Goal: Transaction & Acquisition: Purchase product/service

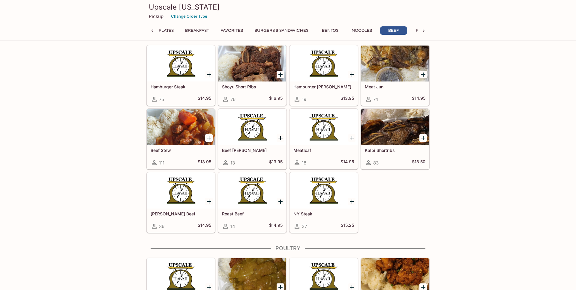
scroll to position [1697, 0]
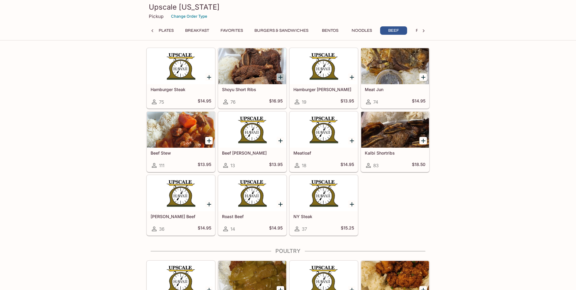
click at [281, 74] on icon "Add Shoyu Short Ribs" at bounding box center [280, 77] width 7 height 7
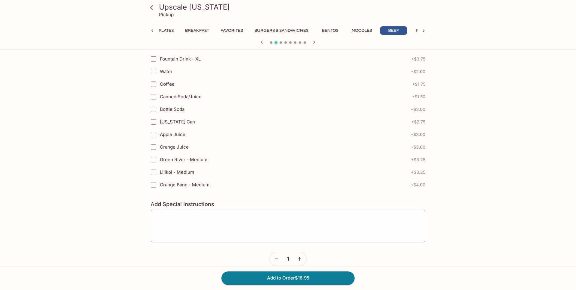
scroll to position [267, 0]
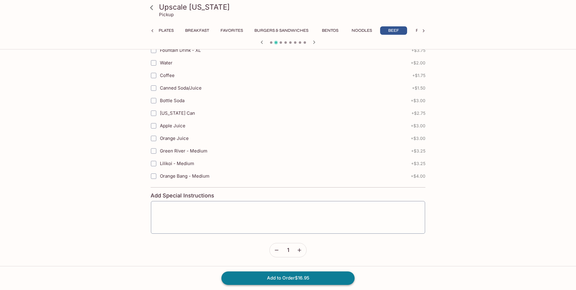
click at [242, 274] on button "Add to Order $16.95" at bounding box center [287, 278] width 133 height 13
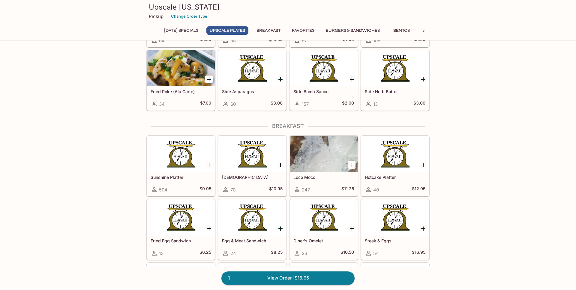
scroll to position [354, 0]
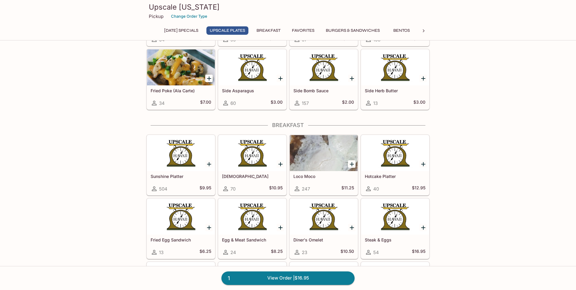
click at [318, 30] on button "Favorites" at bounding box center [303, 30] width 29 height 8
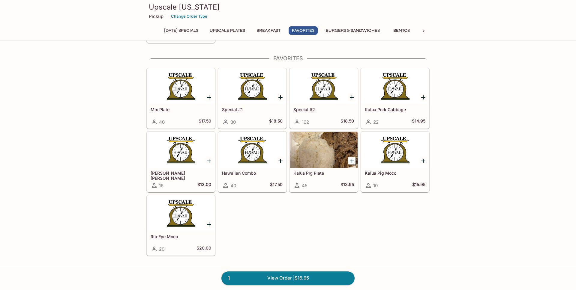
scroll to position [702, 0]
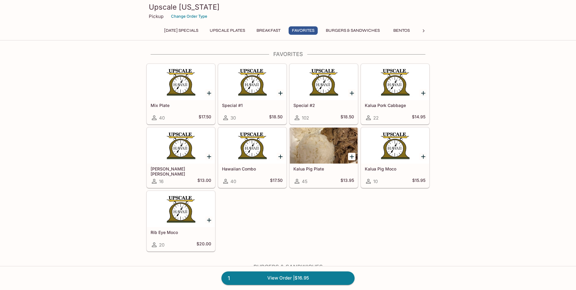
click at [351, 35] on div "Saturday Specials UPSCALE Plates Breakfast Favorites Burgers & Sandwiches Bento…" at bounding box center [287, 32] width 259 height 12
click at [383, 30] on button "Burgers & Sandwiches" at bounding box center [352, 30] width 61 height 8
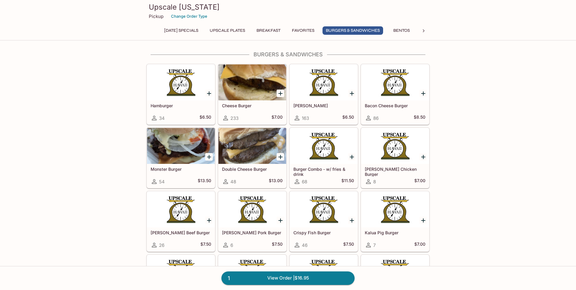
scroll to position [915, 0]
click at [408, 32] on button "Bentos" at bounding box center [401, 30] width 27 height 8
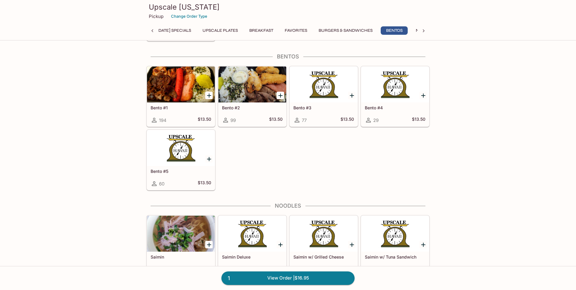
scroll to position [1319, 0]
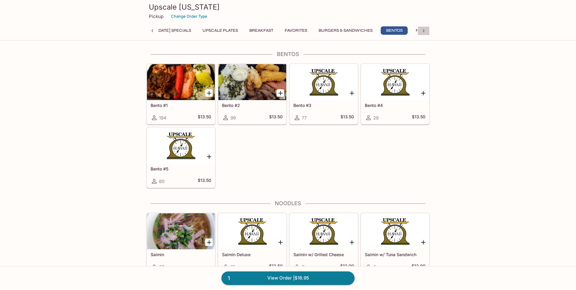
click at [422, 33] on icon at bounding box center [424, 31] width 6 height 6
click at [209, 32] on button "Noodles" at bounding box center [213, 30] width 27 height 8
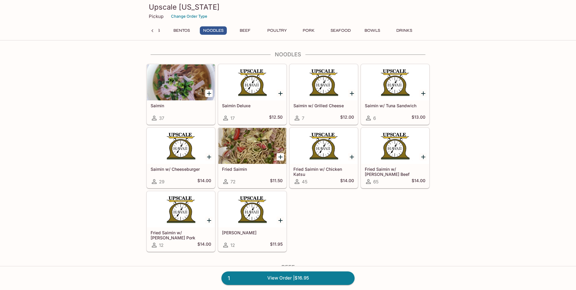
scroll to position [1468, 0]
click at [244, 33] on button "Beef" at bounding box center [245, 30] width 27 height 8
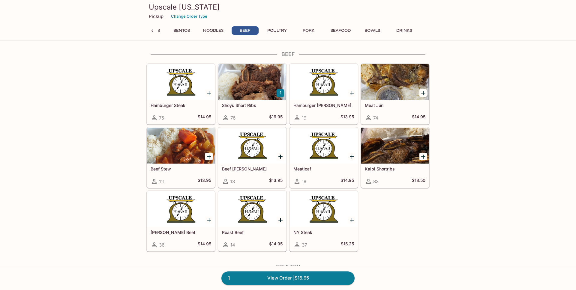
click at [273, 34] on button "Poultry" at bounding box center [276, 30] width 27 height 8
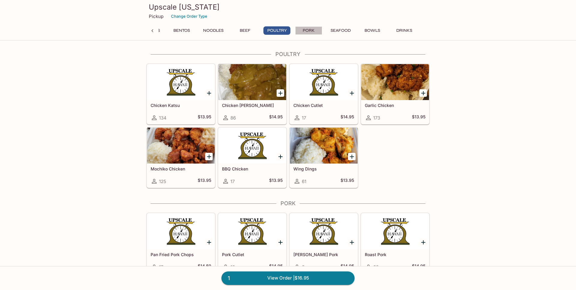
click at [310, 33] on button "Pork" at bounding box center [308, 30] width 27 height 8
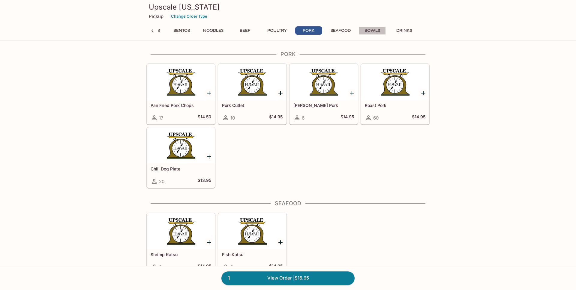
click at [376, 33] on button "Bowls" at bounding box center [372, 30] width 27 height 8
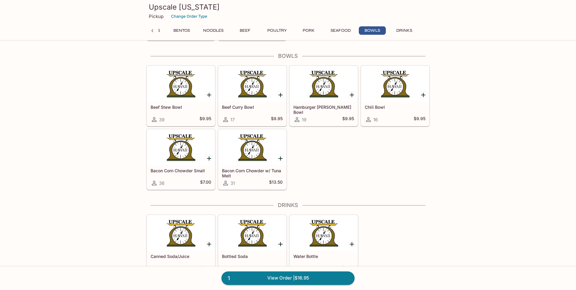
scroll to position [2279, 0]
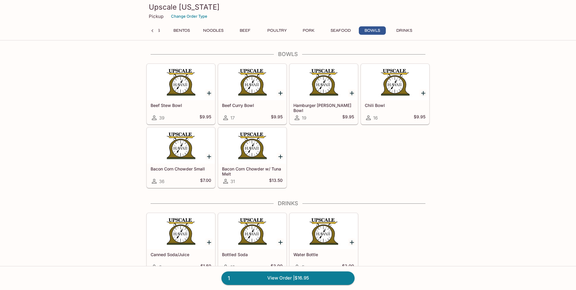
click at [344, 29] on button "Seafood" at bounding box center [340, 30] width 27 height 8
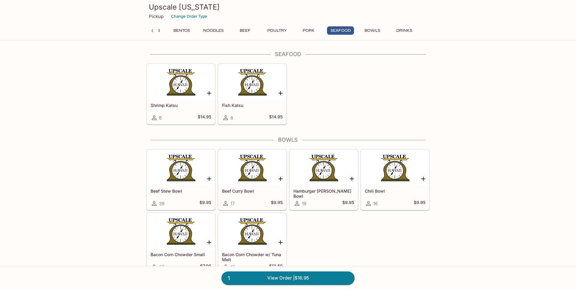
click at [293, 25] on div "Upscale Hawaii Pickup Change Order Type Saturday Specials UPSCALE Plates Breakf…" at bounding box center [288, 19] width 288 height 38
click at [304, 28] on button "Pork" at bounding box center [308, 30] width 27 height 8
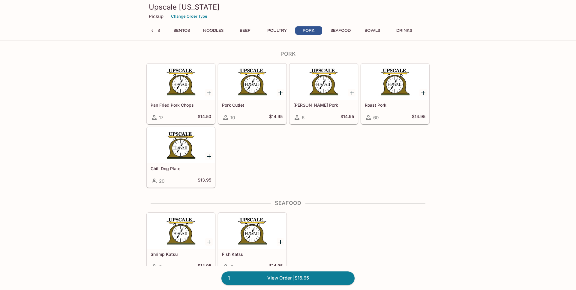
scroll to position [2043, 0]
click at [282, 28] on button "Poultry" at bounding box center [276, 30] width 27 height 8
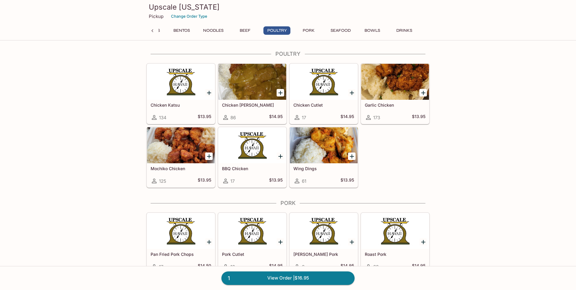
scroll to position [1894, 0]
click at [271, 29] on button "Poultry" at bounding box center [276, 30] width 27 height 8
click at [242, 29] on button "Beef" at bounding box center [245, 30] width 27 height 8
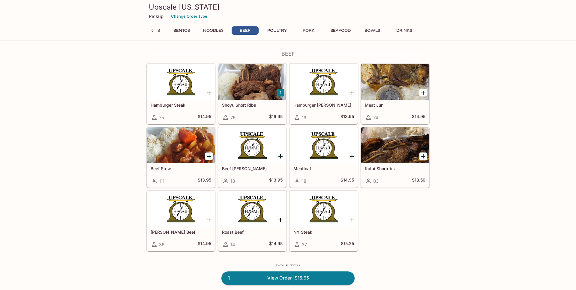
scroll to position [1681, 0]
click at [222, 31] on button "Noodles" at bounding box center [213, 30] width 27 height 8
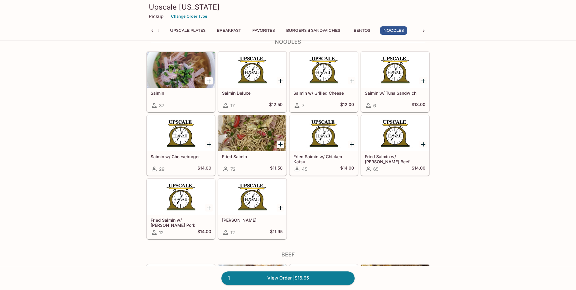
scroll to position [1473, 0]
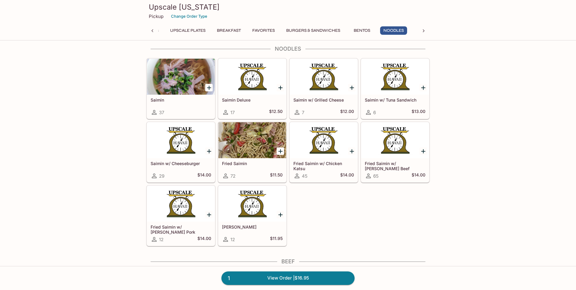
click at [209, 88] on icon "Add Saimin" at bounding box center [208, 87] width 7 height 7
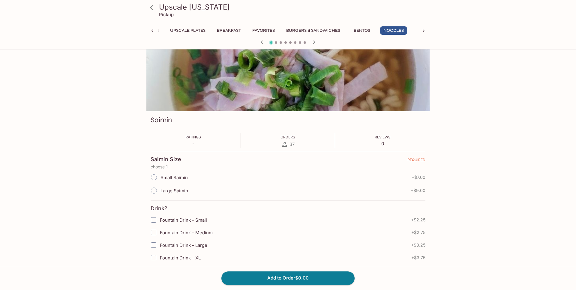
scroll to position [28, 0]
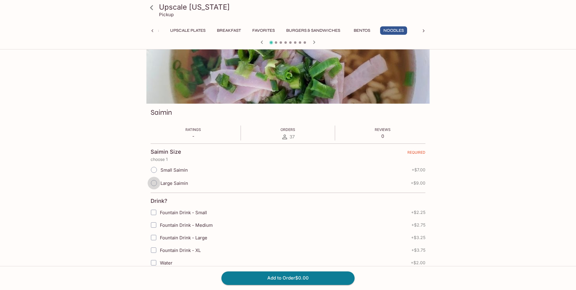
click at [152, 182] on input "Large Saimin" at bounding box center [154, 183] width 13 height 13
click at [154, 184] on input "Large Saimin" at bounding box center [154, 183] width 13 height 13
radio input "true"
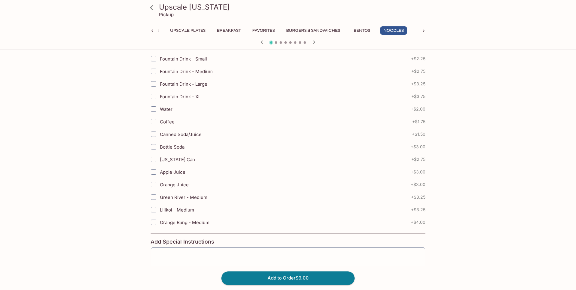
scroll to position [267, 0]
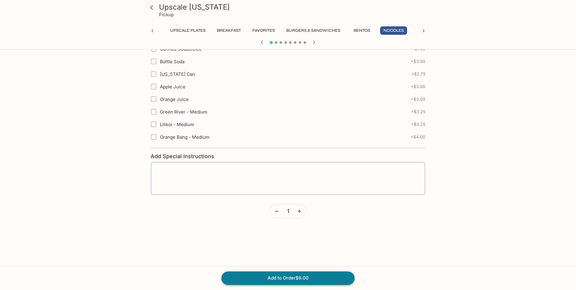
click at [251, 276] on button "Add to Order $9.00" at bounding box center [287, 278] width 133 height 13
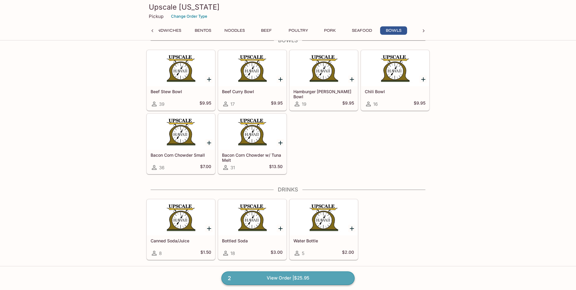
click at [239, 283] on link "2 View Order | $25.95" at bounding box center [287, 278] width 133 height 13
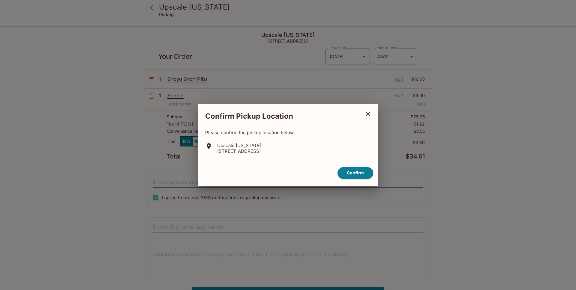
click at [368, 114] on icon "close" at bounding box center [368, 114] width 4 height 4
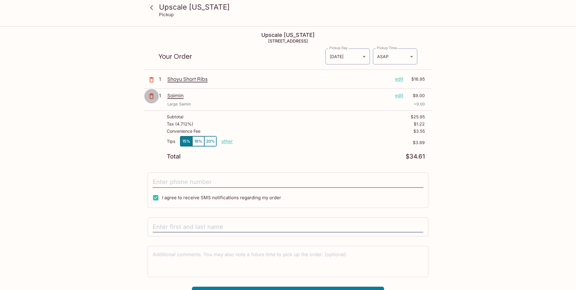
click at [151, 97] on icon "button" at bounding box center [151, 96] width 7 height 7
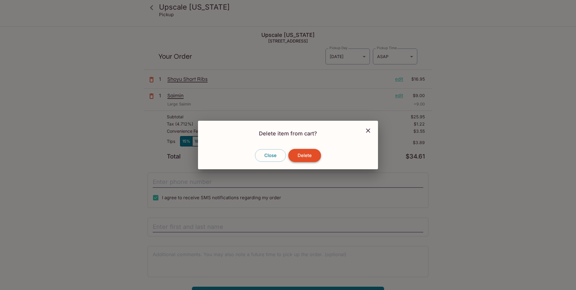
click at [309, 154] on button "Delete" at bounding box center [304, 155] width 33 height 13
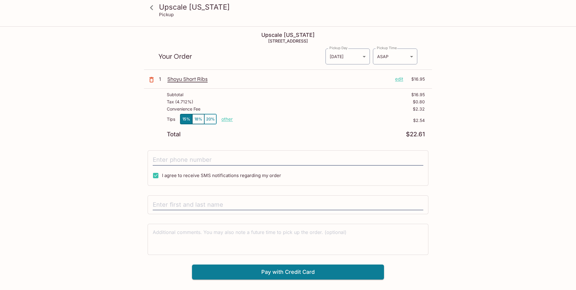
scroll to position [8, 0]
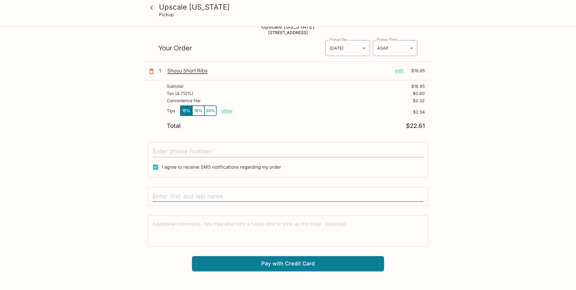
click at [205, 147] on input "tel" at bounding box center [288, 151] width 271 height 11
type input "(808) 234-8025"
click at [146, 187] on div "Upscale Hawaii 1333 N King St, Honolulu, HI 96817 Your Order Pickup Day Today T…" at bounding box center [288, 145] width 288 height 253
click at [159, 196] on input "text" at bounding box center [288, 196] width 271 height 11
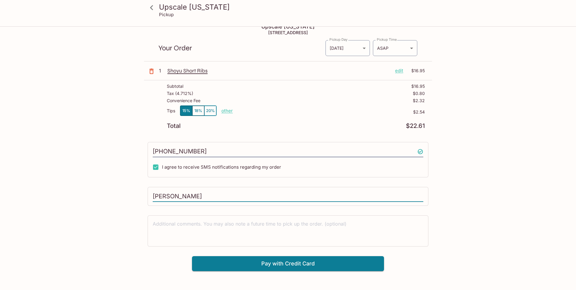
type input "David Kekumano"
click at [136, 231] on div "Upscale Hawaii Pickup Upscale Hawaii 1333 N King St, Honolulu, HI 96817 Your Or…" at bounding box center [288, 145] width 384 height 253
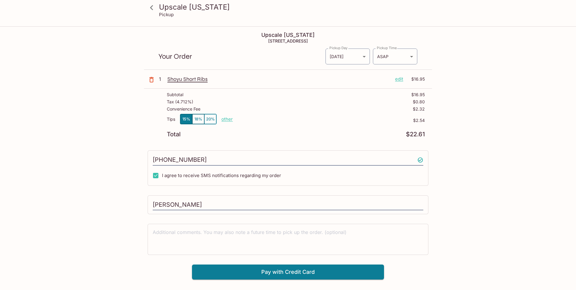
scroll to position [3, 0]
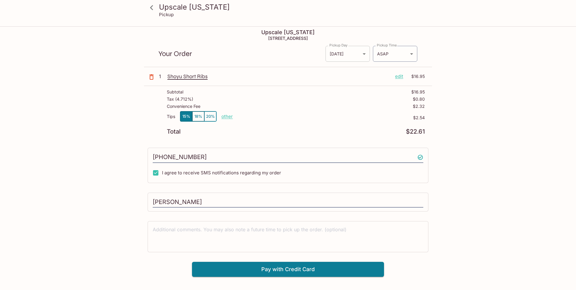
click at [348, 52] on body "Upscale Hawaii Pickup Upscale Hawaii 1333 N King St, Honolulu, HI 96817 Your Or…" at bounding box center [288, 169] width 576 height 290
click at [348, 52] on div at bounding box center [288, 145] width 576 height 290
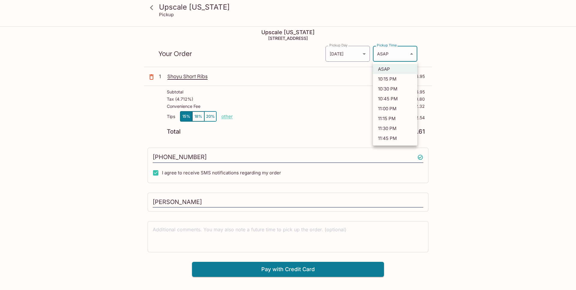
click at [398, 57] on body "Upscale Hawaii Pickup Upscale Hawaii 1333 N King St, Honolulu, HI 96817 Your Or…" at bounding box center [288, 169] width 576 height 290
click at [398, 57] on div at bounding box center [288, 145] width 576 height 290
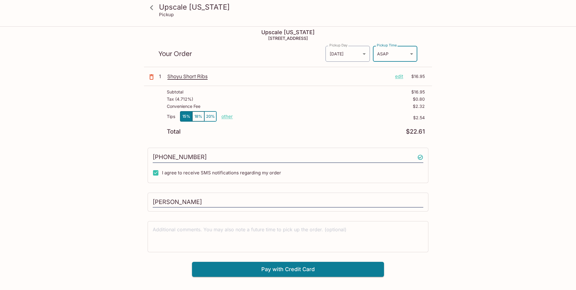
scroll to position [27, 0]
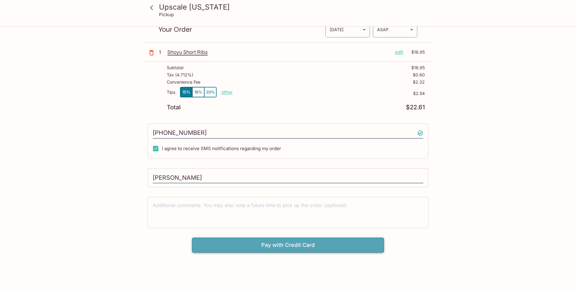
click at [250, 251] on button "Pay with Credit Card" at bounding box center [288, 245] width 192 height 15
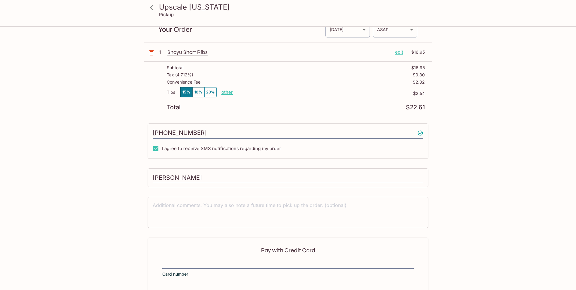
scroll to position [79, 0]
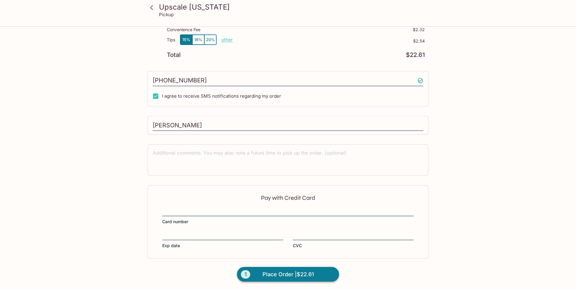
click at [279, 275] on span "Place Order | $22.61" at bounding box center [287, 275] width 51 height 10
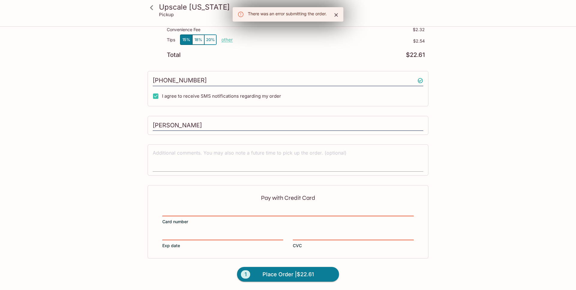
click at [204, 171] on div "x" at bounding box center [288, 159] width 271 height 23
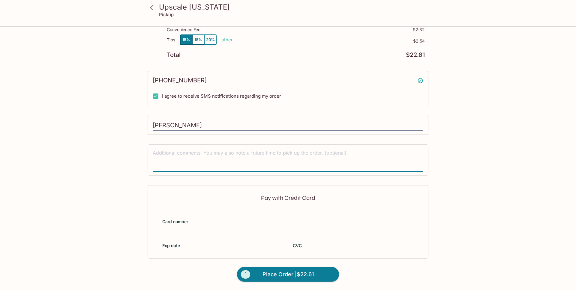
click at [184, 216] on div at bounding box center [287, 212] width 251 height 8
click at [184, 209] on input "Card number" at bounding box center [287, 208] width 251 height 0
click at [176, 232] on div at bounding box center [222, 236] width 121 height 8
click at [176, 232] on input "Exp date" at bounding box center [222, 232] width 121 height 0
click at [304, 244] on label "CVC" at bounding box center [353, 240] width 121 height 17
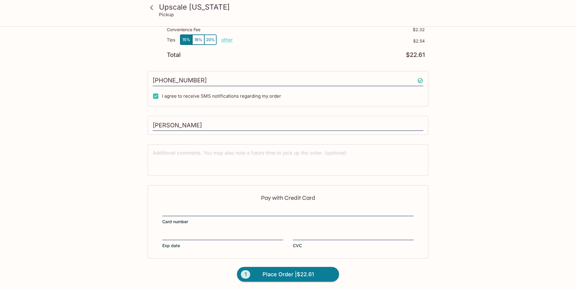
click at [304, 233] on input "CVC" at bounding box center [353, 232] width 121 height 0
click at [300, 273] on span "Place Order | $22.61" at bounding box center [287, 275] width 51 height 10
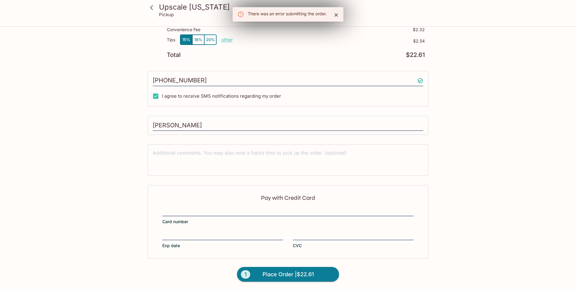
click at [295, 207] on div "Pay with Credit Card Card number Exp date CVC" at bounding box center [288, 221] width 281 height 73
click at [299, 203] on div "Pay with Credit Card Card number Exp date CVC" at bounding box center [288, 221] width 281 height 73
click at [297, 204] on div "Pay with Credit Card Card number Exp date CVC" at bounding box center [288, 221] width 281 height 73
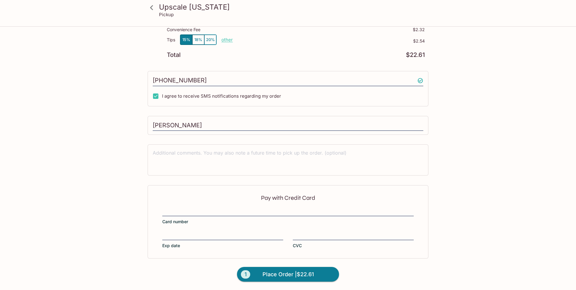
scroll to position [0, 0]
